Goal: Check status: Check status

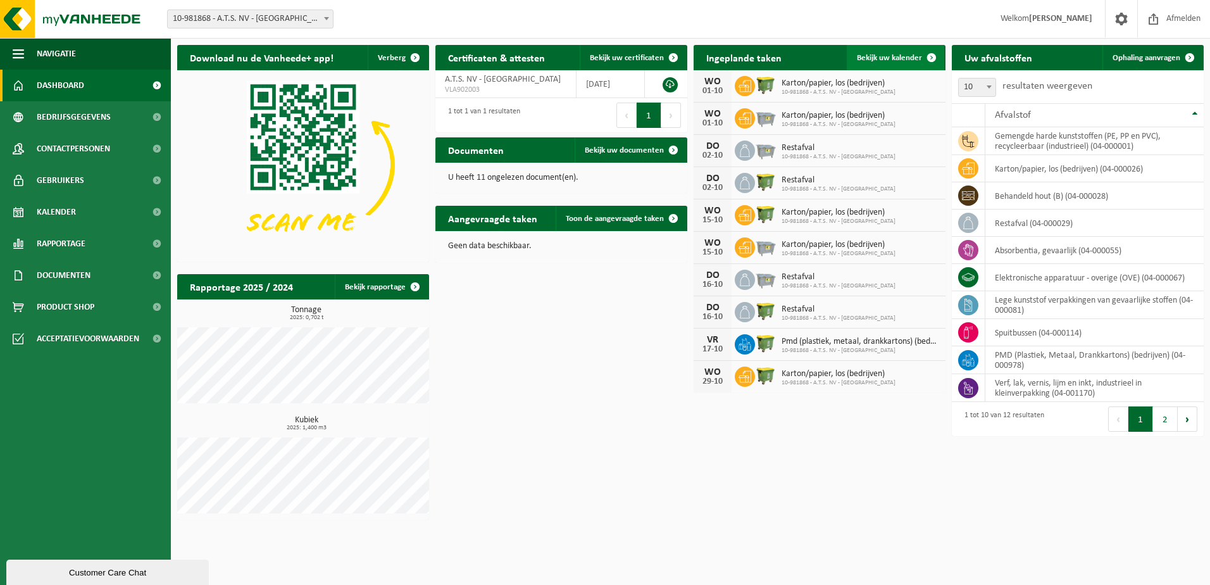
click at [915, 59] on span "Bekijk uw kalender" at bounding box center [889, 58] width 65 height 8
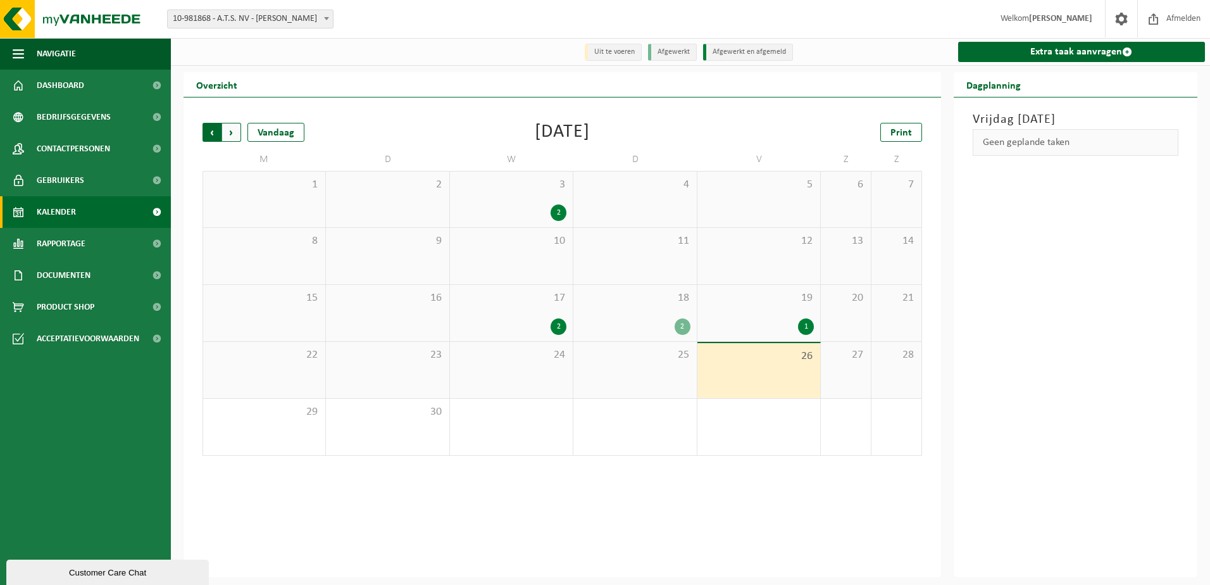
click at [235, 141] on span "Volgende" at bounding box center [231, 132] width 19 height 19
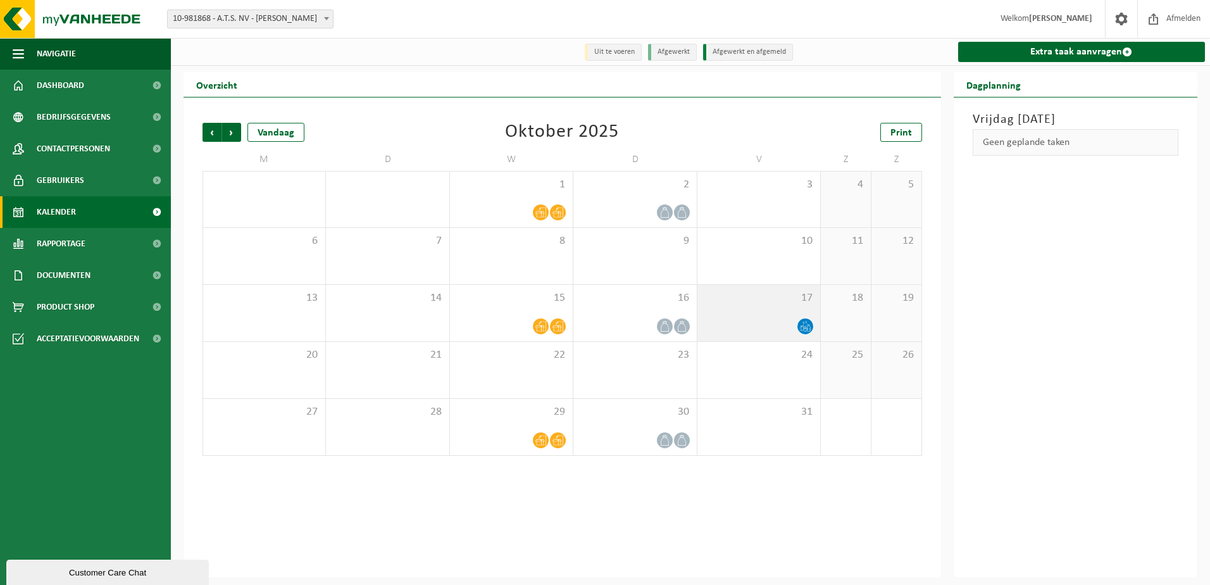
click at [809, 325] on icon at bounding box center [805, 326] width 11 height 11
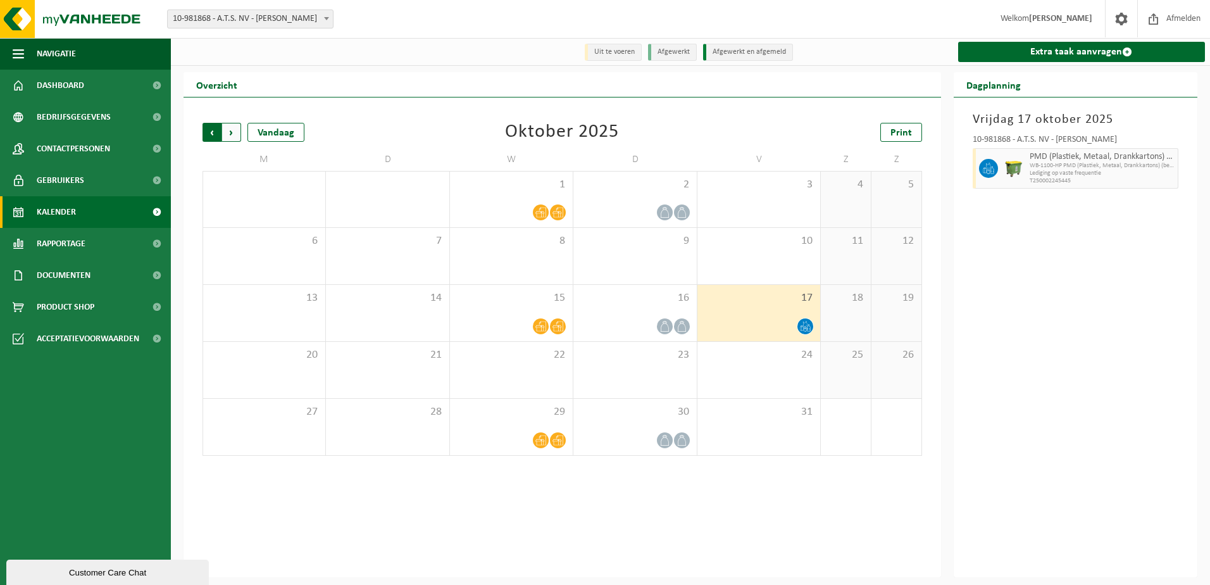
click at [226, 128] on span "Volgende" at bounding box center [231, 132] width 19 height 19
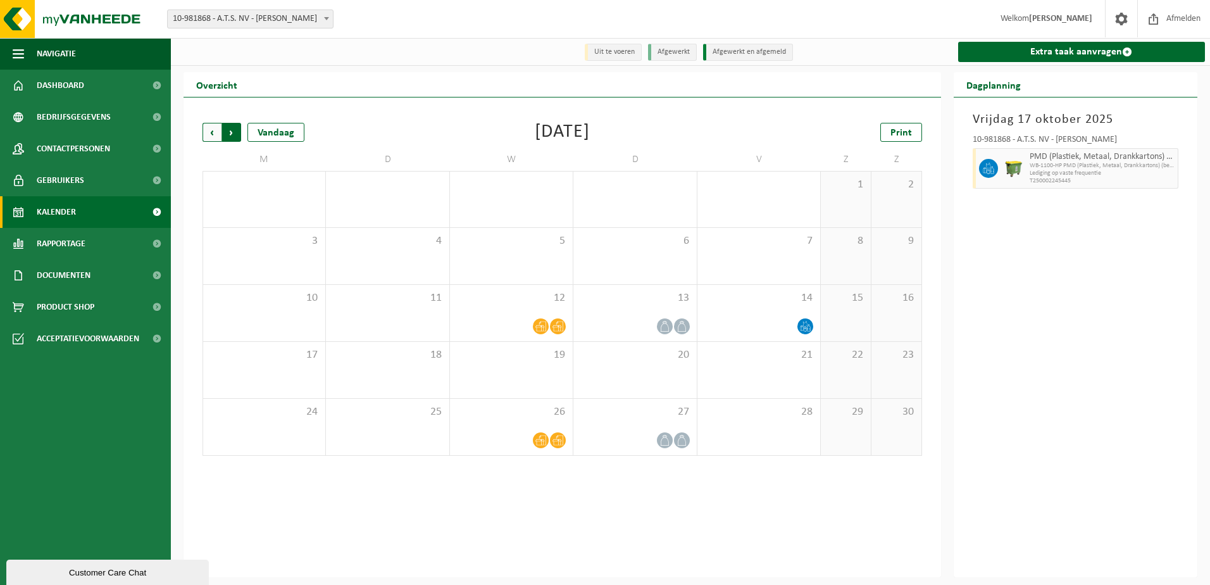
click at [209, 132] on span "Vorige" at bounding box center [211, 132] width 19 height 19
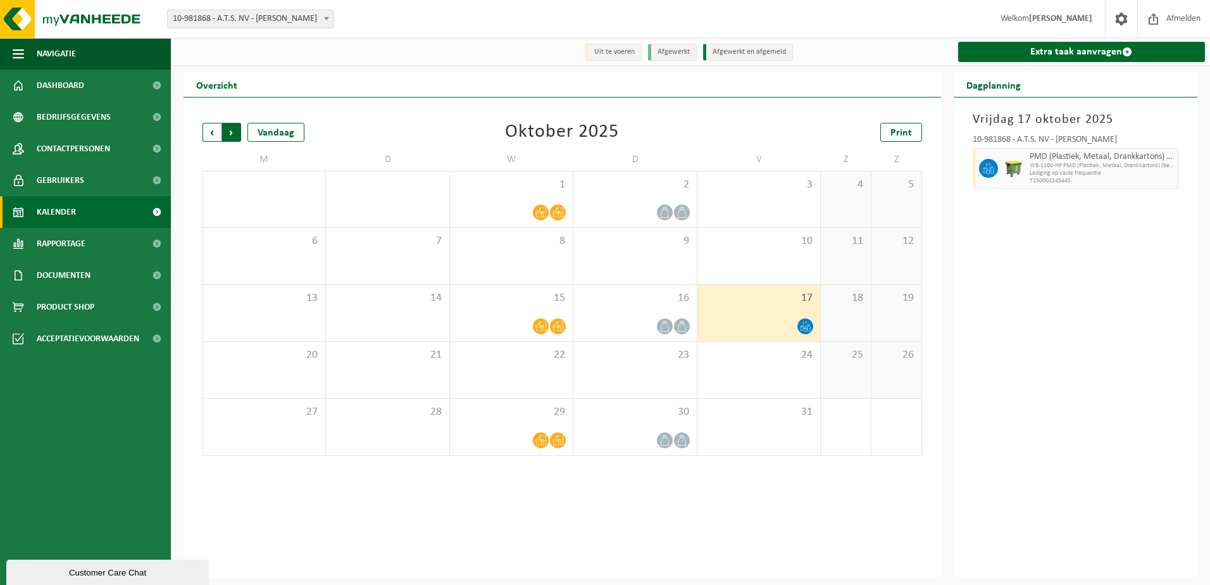
click at [212, 132] on span "Vorige" at bounding box center [211, 132] width 19 height 19
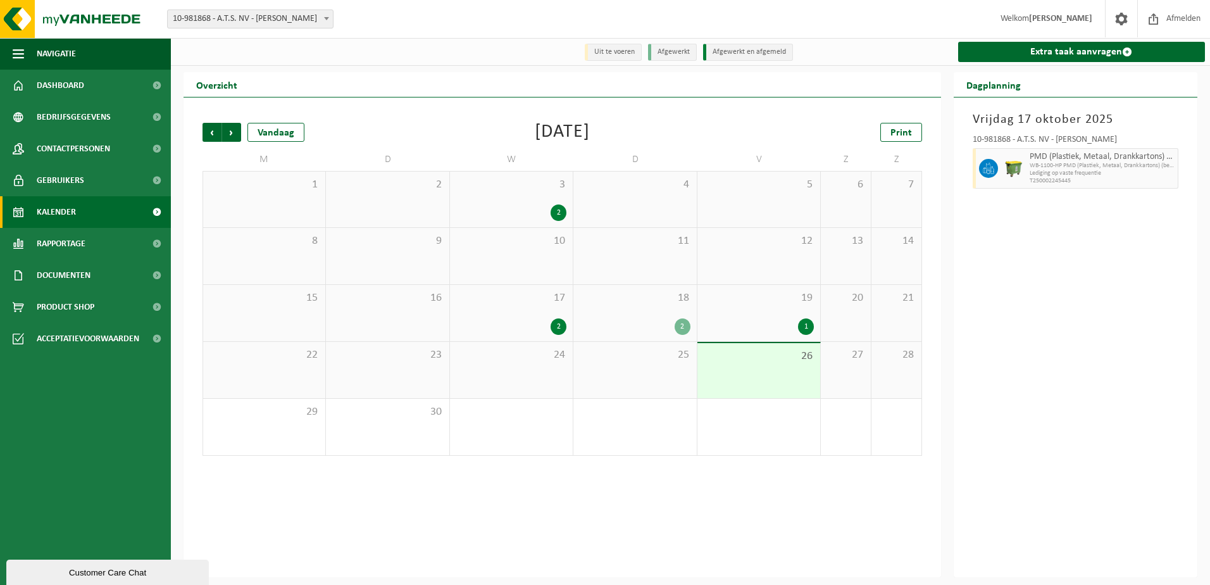
click at [212, 132] on span "Vorige" at bounding box center [211, 132] width 19 height 19
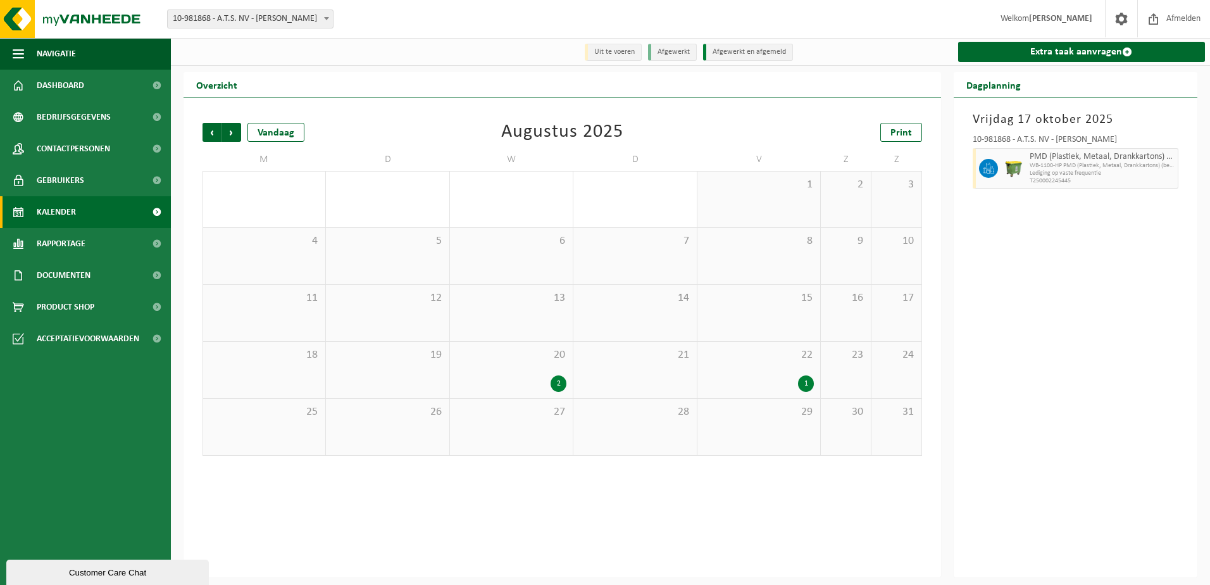
click at [212, 132] on span "Vorige" at bounding box center [211, 132] width 19 height 19
click at [233, 133] on span "Volgende" at bounding box center [231, 132] width 19 height 19
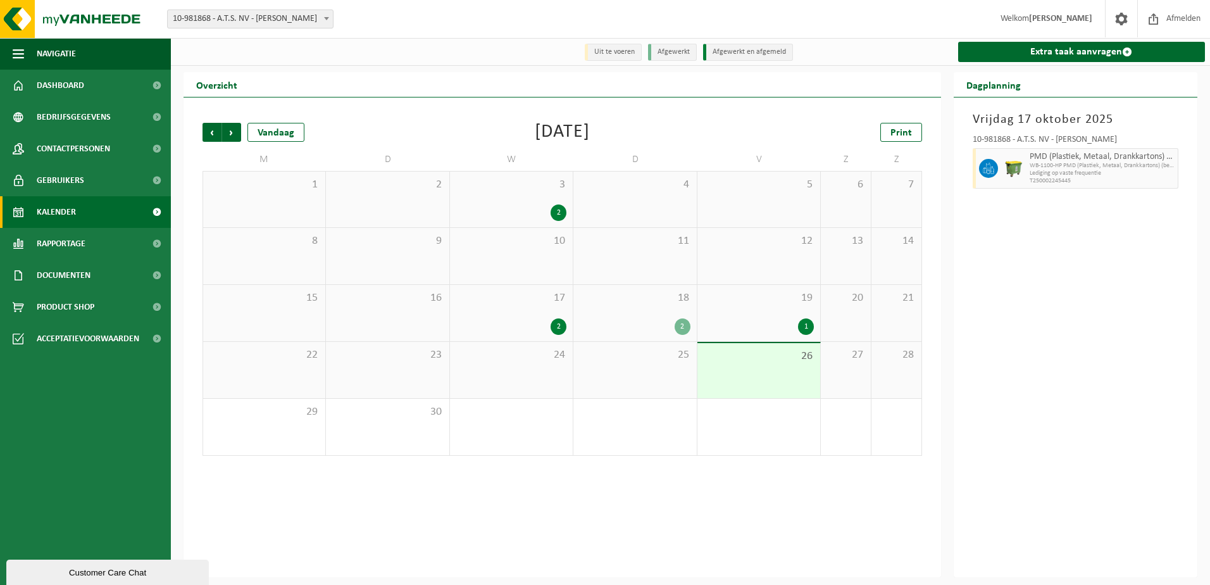
click at [793, 332] on div "1" at bounding box center [759, 326] width 110 height 16
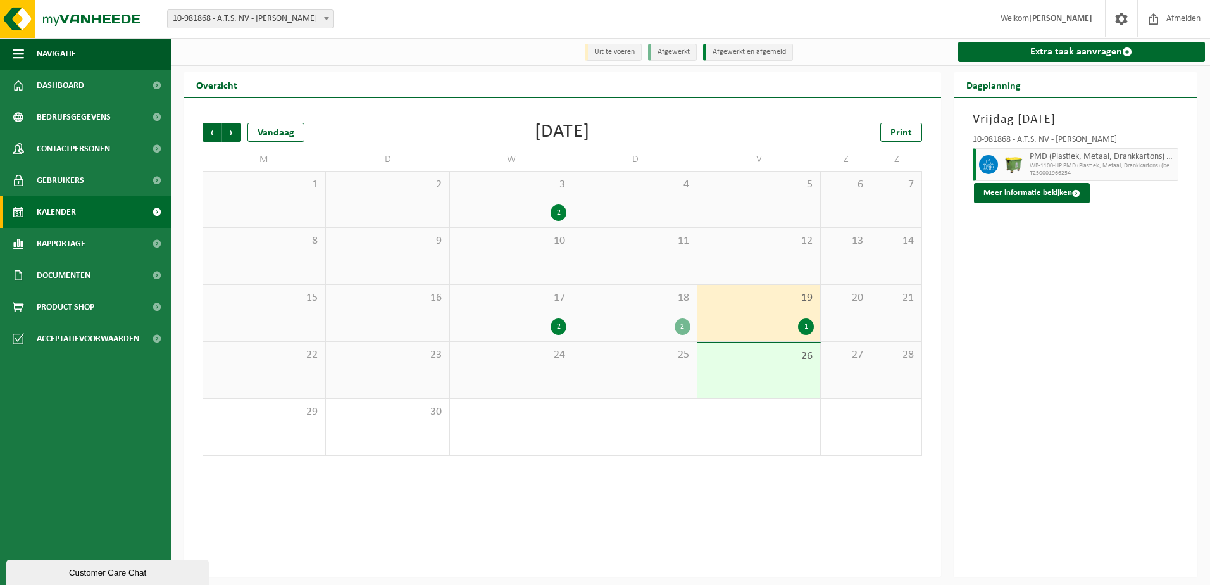
click at [789, 365] on div "26" at bounding box center [758, 370] width 123 height 55
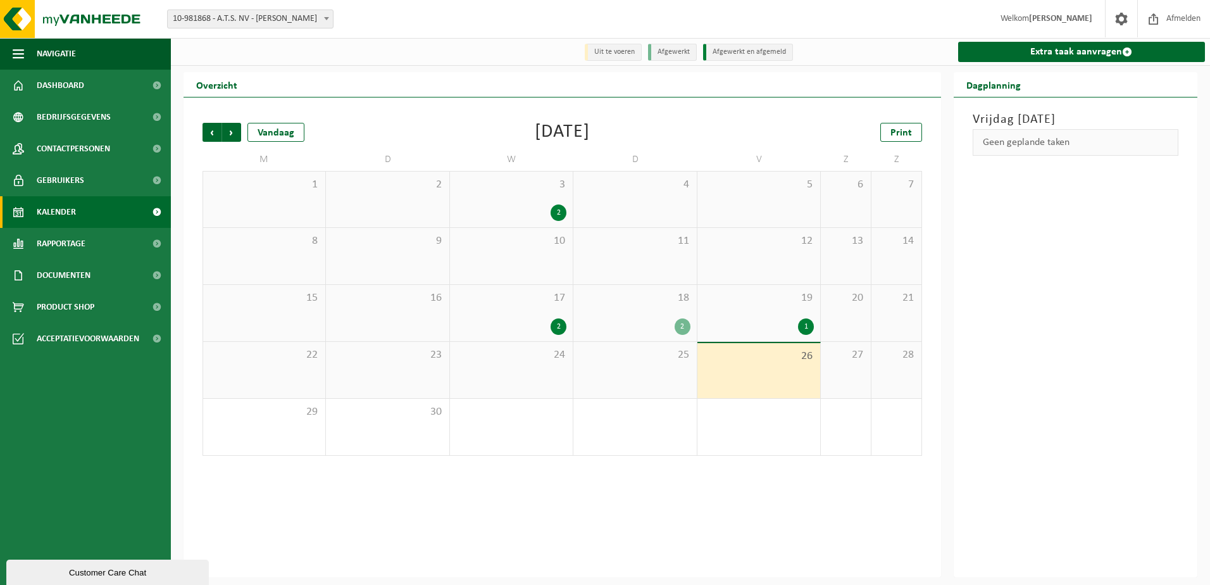
click at [776, 317] on div "19 1" at bounding box center [758, 313] width 123 height 56
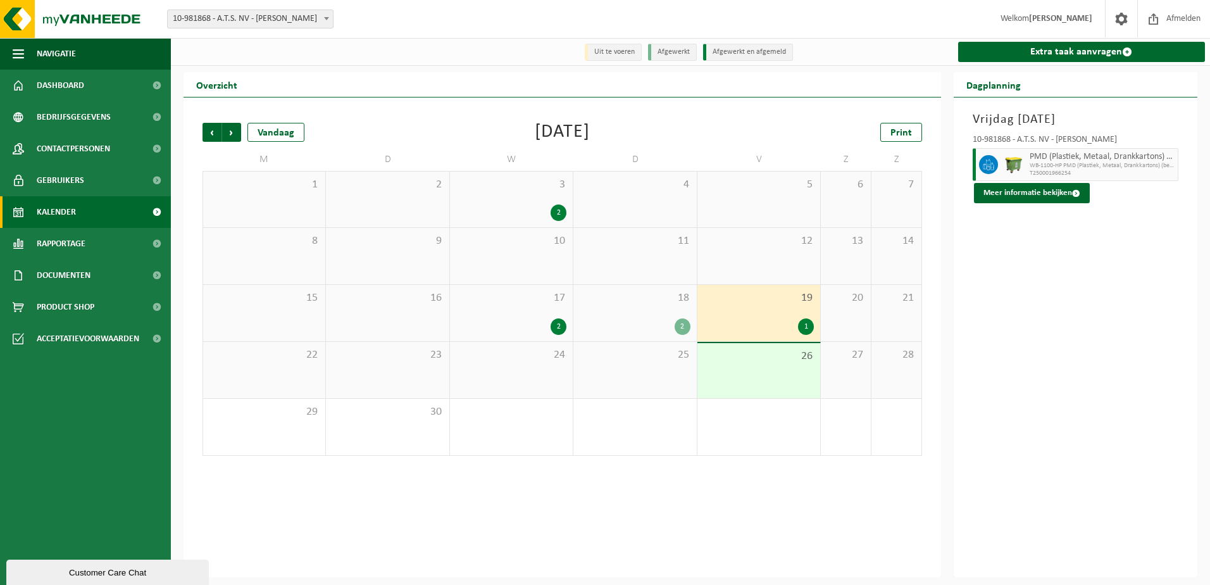
click at [633, 314] on div "18 2" at bounding box center [634, 313] width 123 height 56
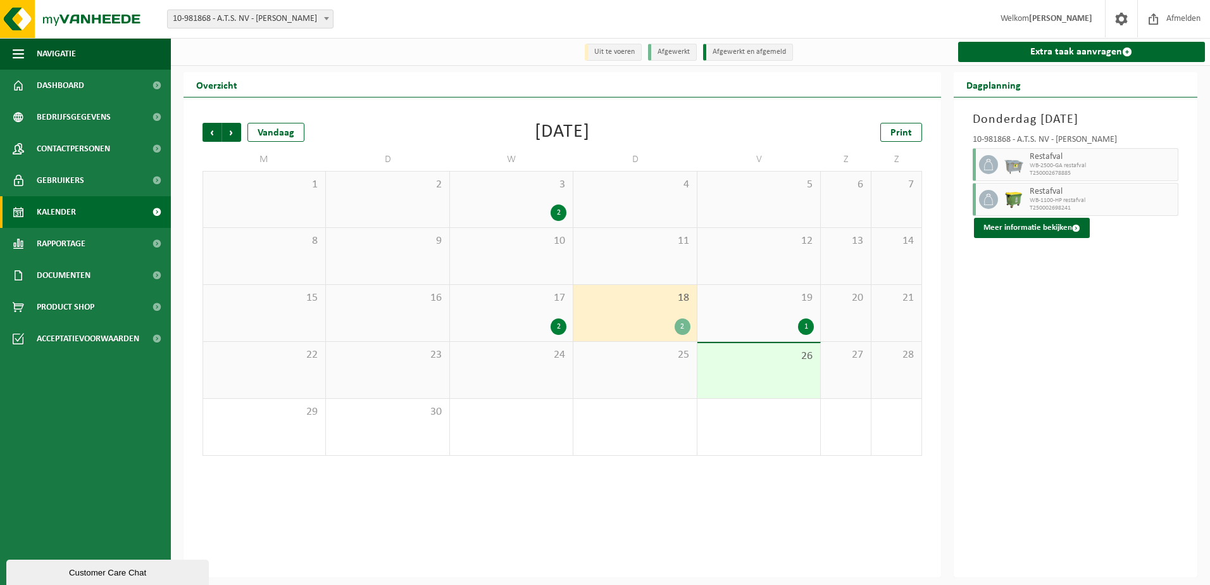
click at [533, 315] on div "17 2" at bounding box center [511, 313] width 123 height 56
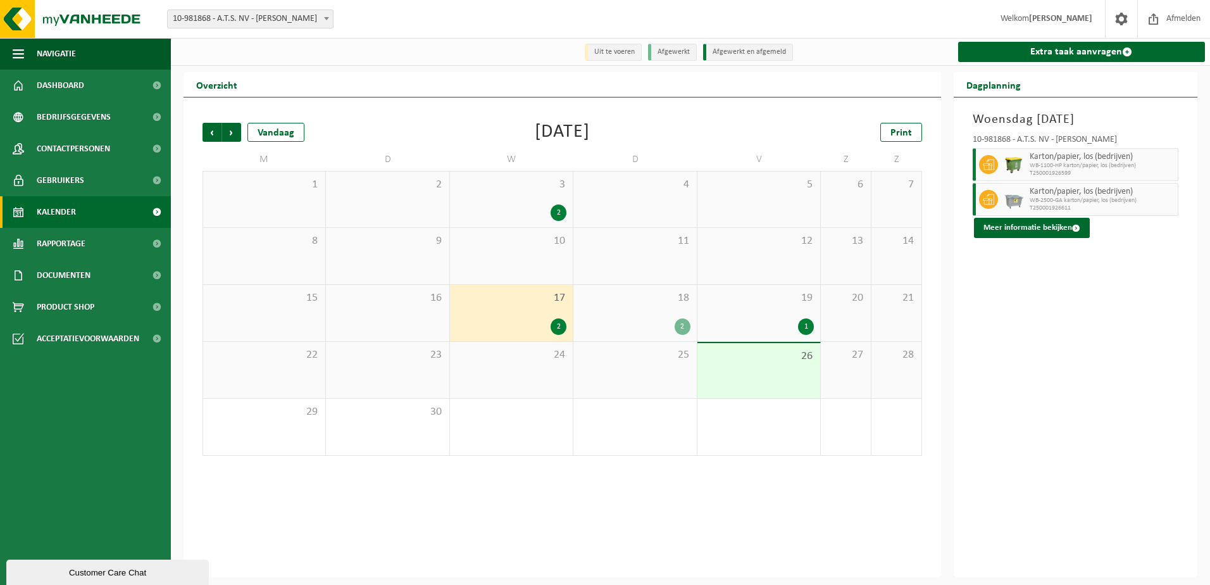
click at [717, 310] on div "19 1" at bounding box center [758, 313] width 123 height 56
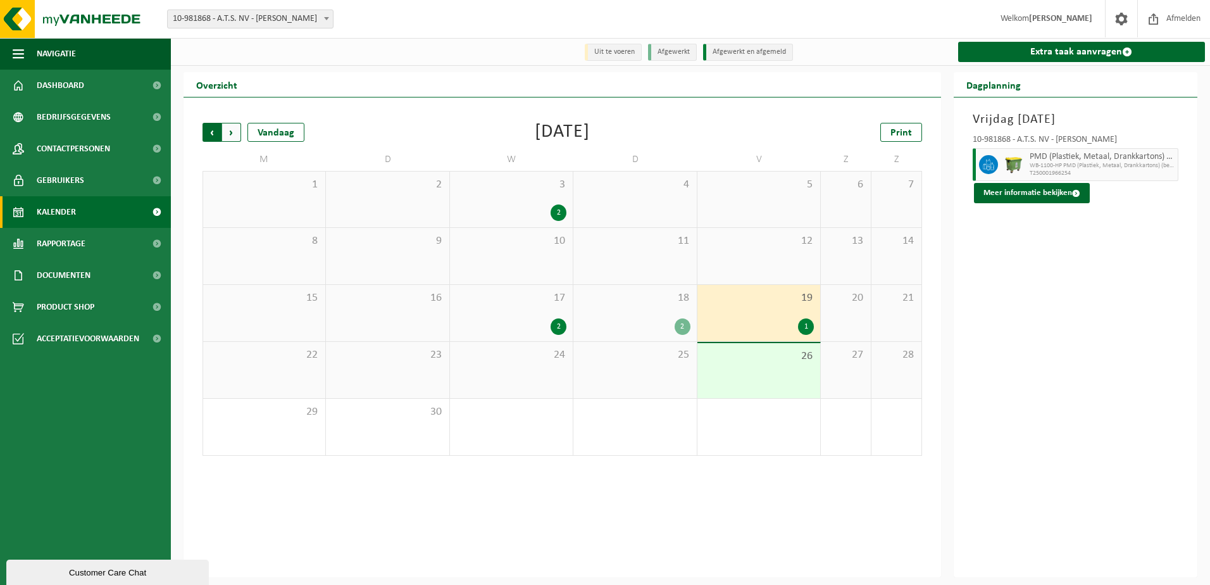
click at [228, 137] on span "Volgende" at bounding box center [231, 132] width 19 height 19
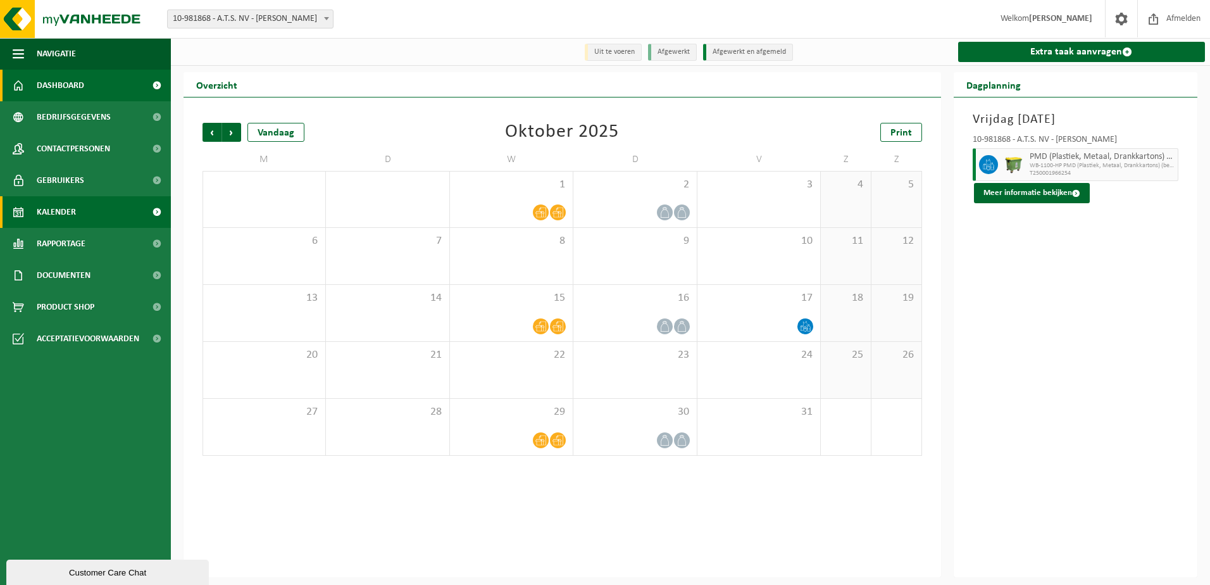
click at [75, 84] on span "Dashboard" at bounding box center [60, 86] width 47 height 32
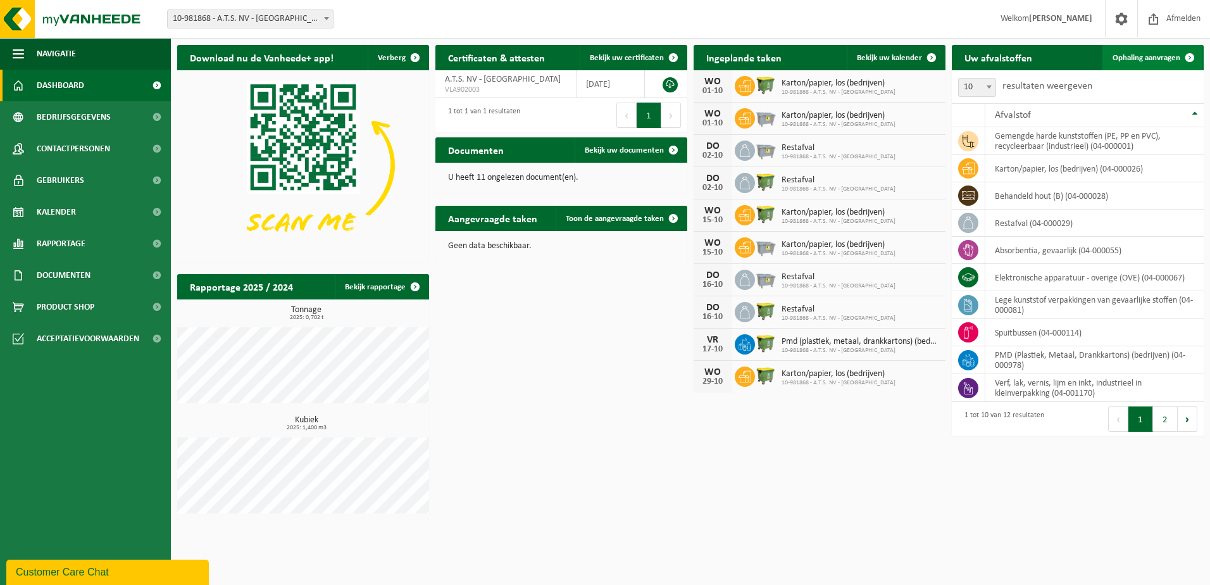
click at [1150, 49] on link "Ophaling aanvragen" at bounding box center [1152, 57] width 100 height 25
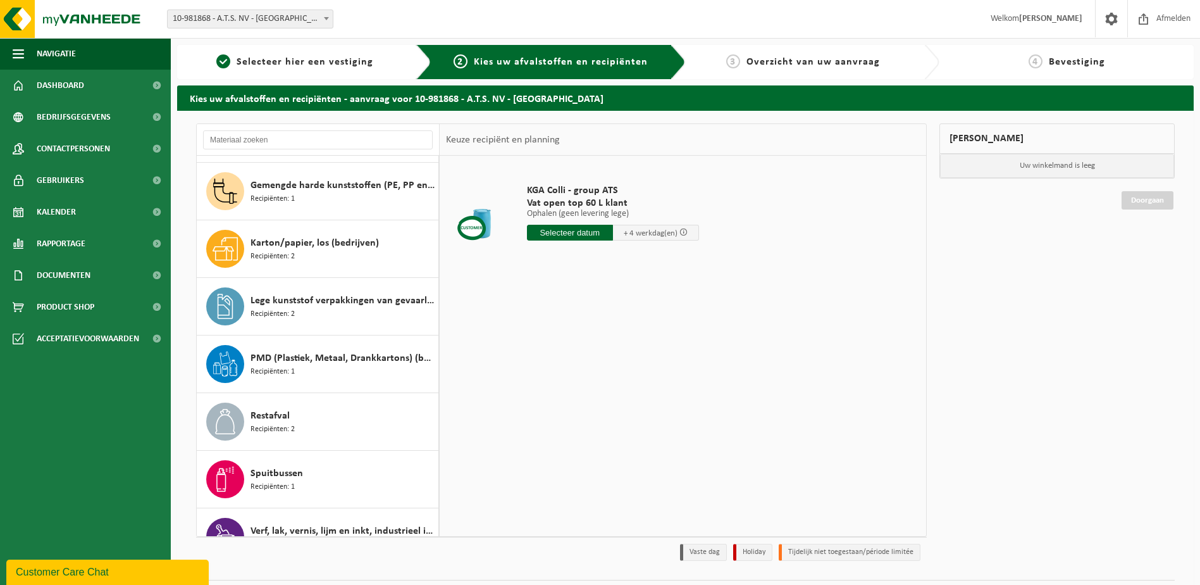
scroll to position [252, 0]
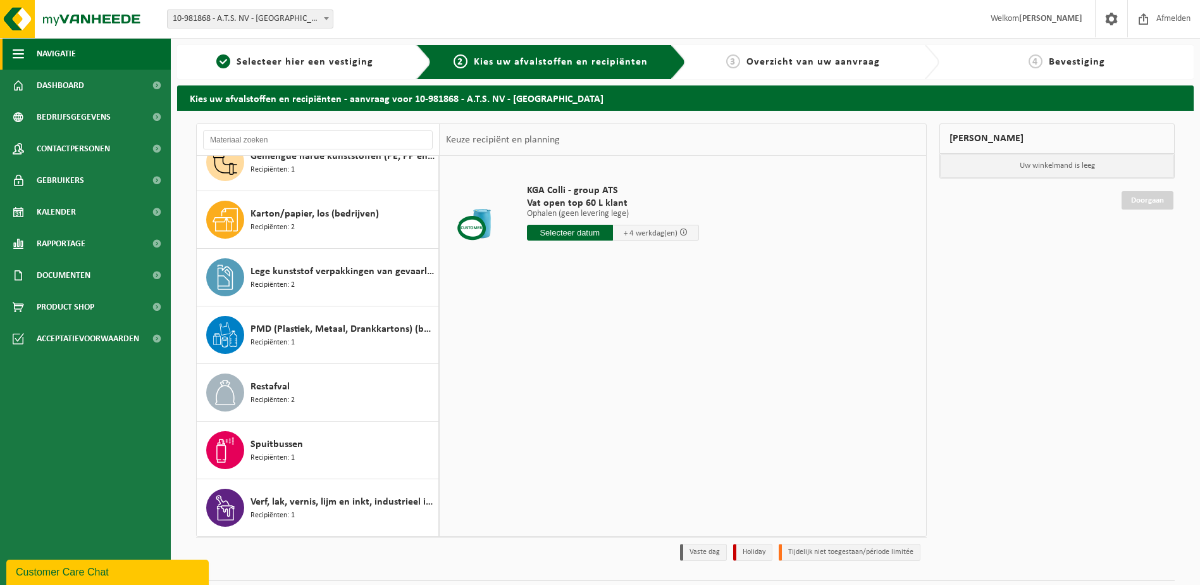
click at [66, 53] on span "Navigatie" at bounding box center [56, 54] width 39 height 32
